Goal: Transaction & Acquisition: Obtain resource

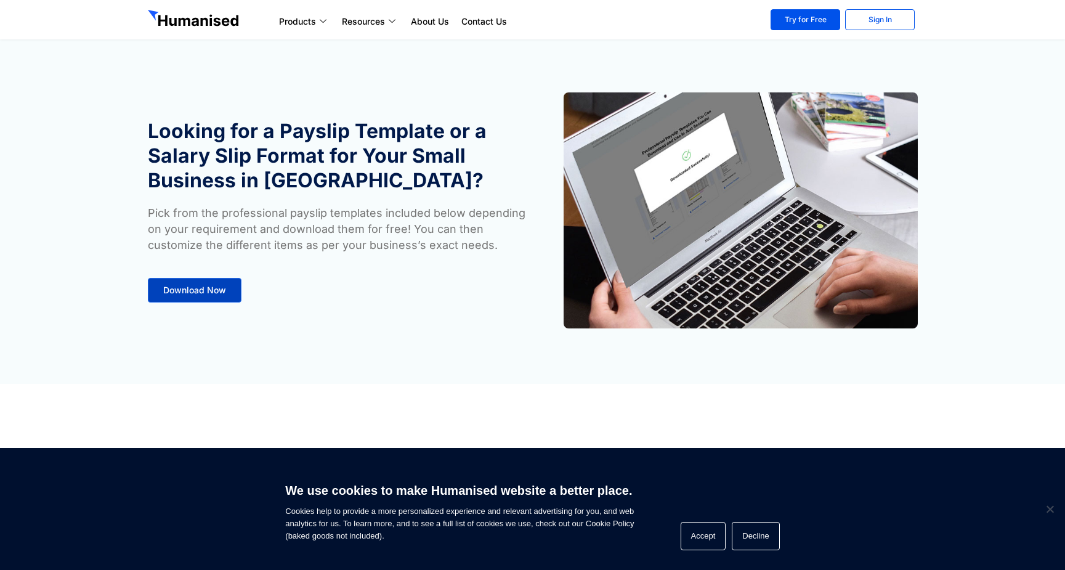
click at [196, 291] on span "Download Now" at bounding box center [194, 290] width 63 height 9
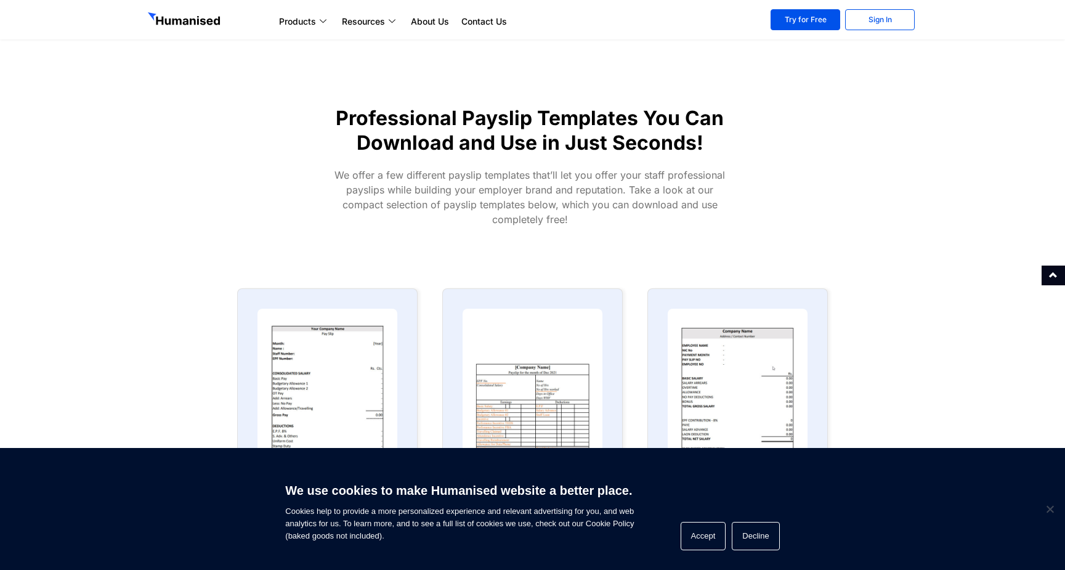
scroll to position [384, 0]
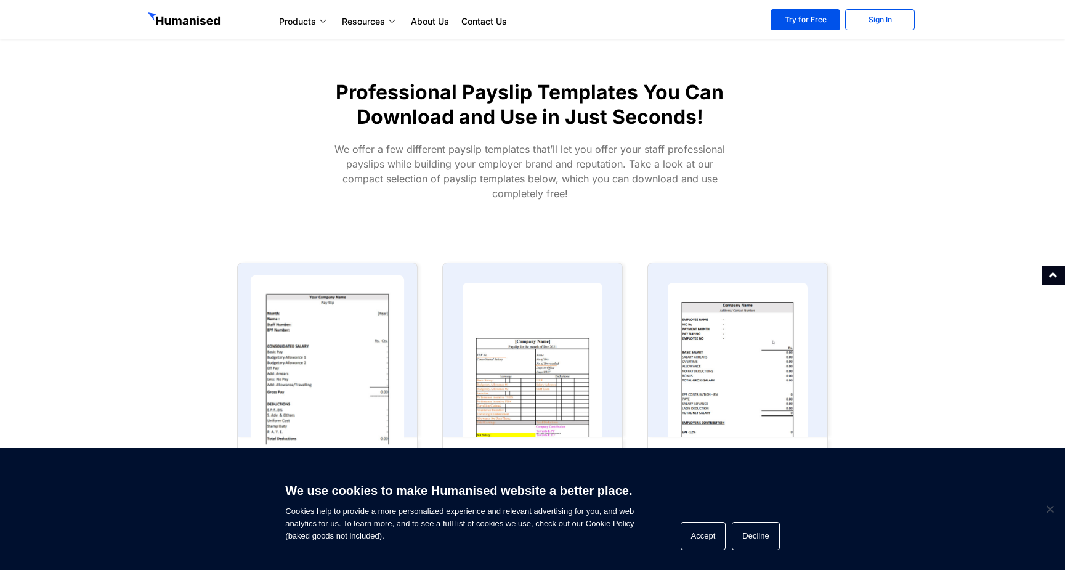
click at [334, 342] on img at bounding box center [327, 359] width 154 height 169
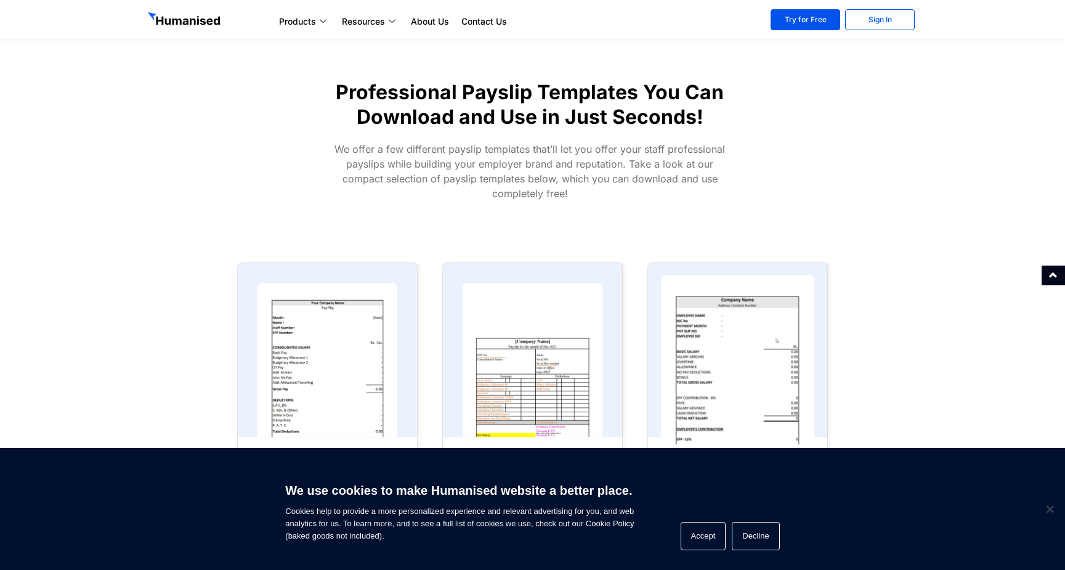
click at [766, 333] on img at bounding box center [738, 359] width 154 height 169
click at [763, 334] on img at bounding box center [738, 359] width 154 height 169
drag, startPoint x: 763, startPoint y: 334, endPoint x: 756, endPoint y: 347, distance: 14.6
click at [762, 337] on img at bounding box center [738, 359] width 154 height 169
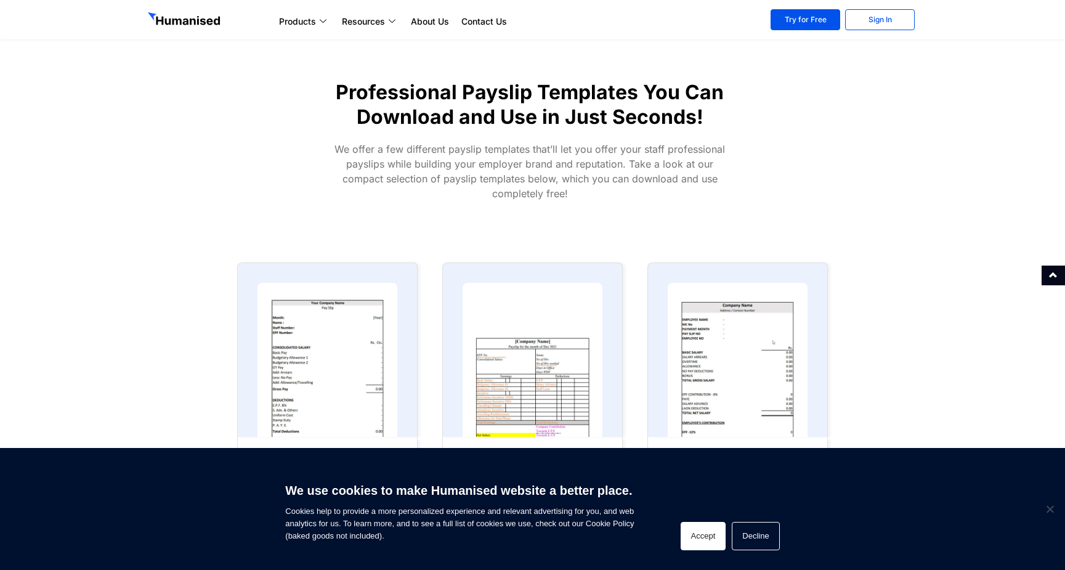
click at [719, 528] on button "Accept" at bounding box center [704, 536] width 46 height 28
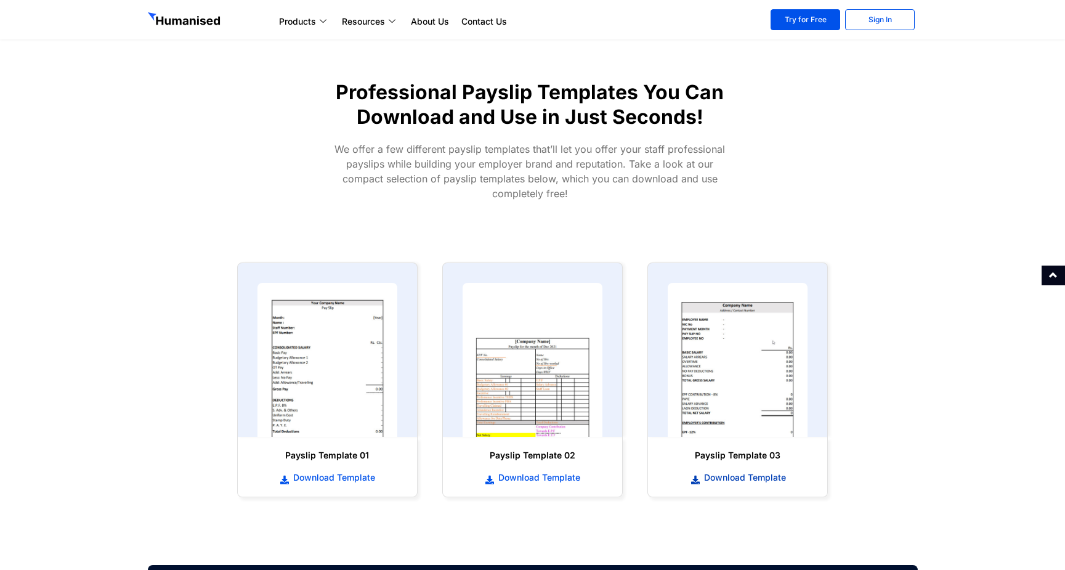
click at [726, 476] on span "Download Template" at bounding box center [743, 477] width 85 height 12
click at [714, 411] on img at bounding box center [738, 359] width 154 height 169
click at [314, 479] on span "Download Template" at bounding box center [332, 477] width 85 height 12
